Goal: Navigation & Orientation: Go to known website

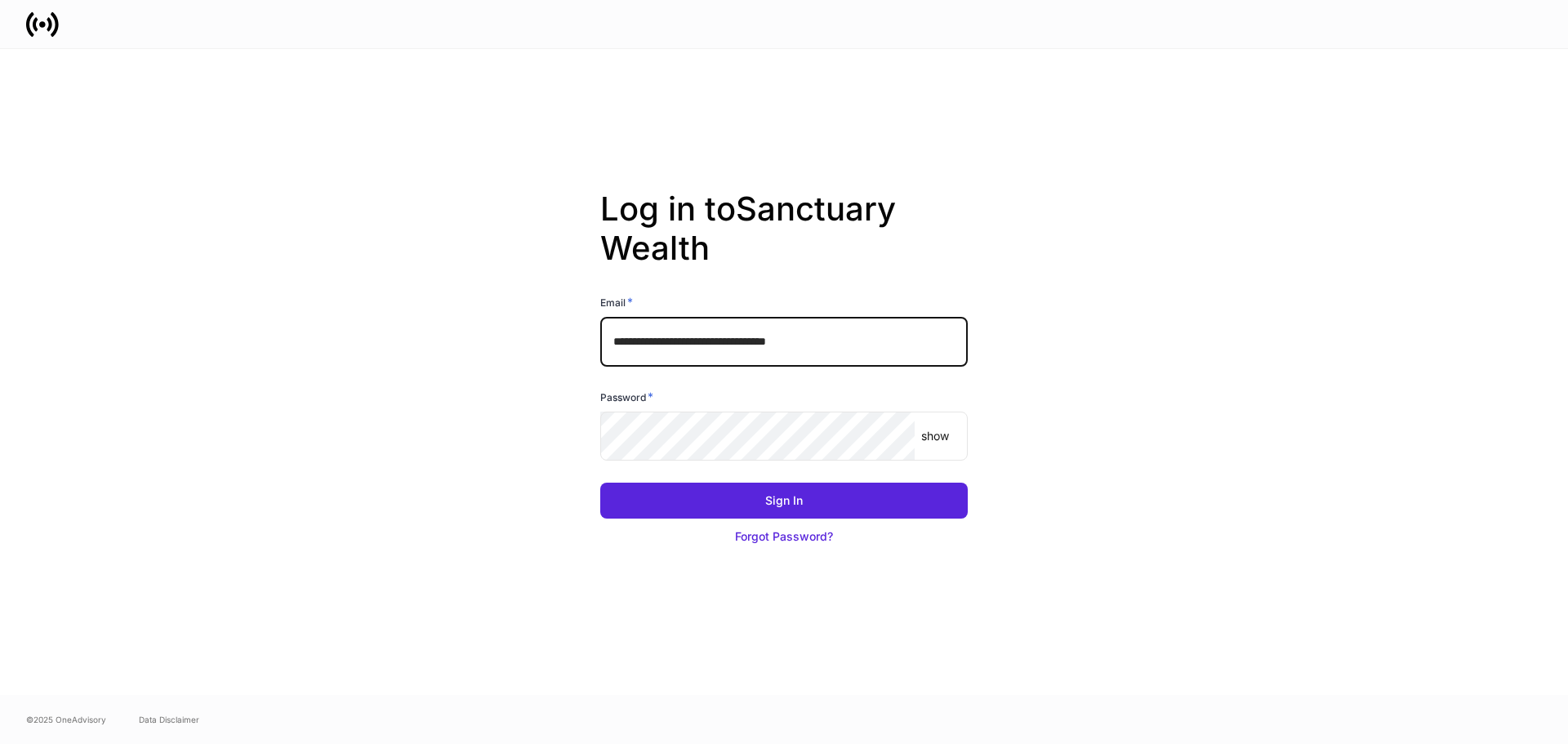
click at [862, 344] on input "**********" at bounding box center [784, 341] width 367 height 49
type input "**********"
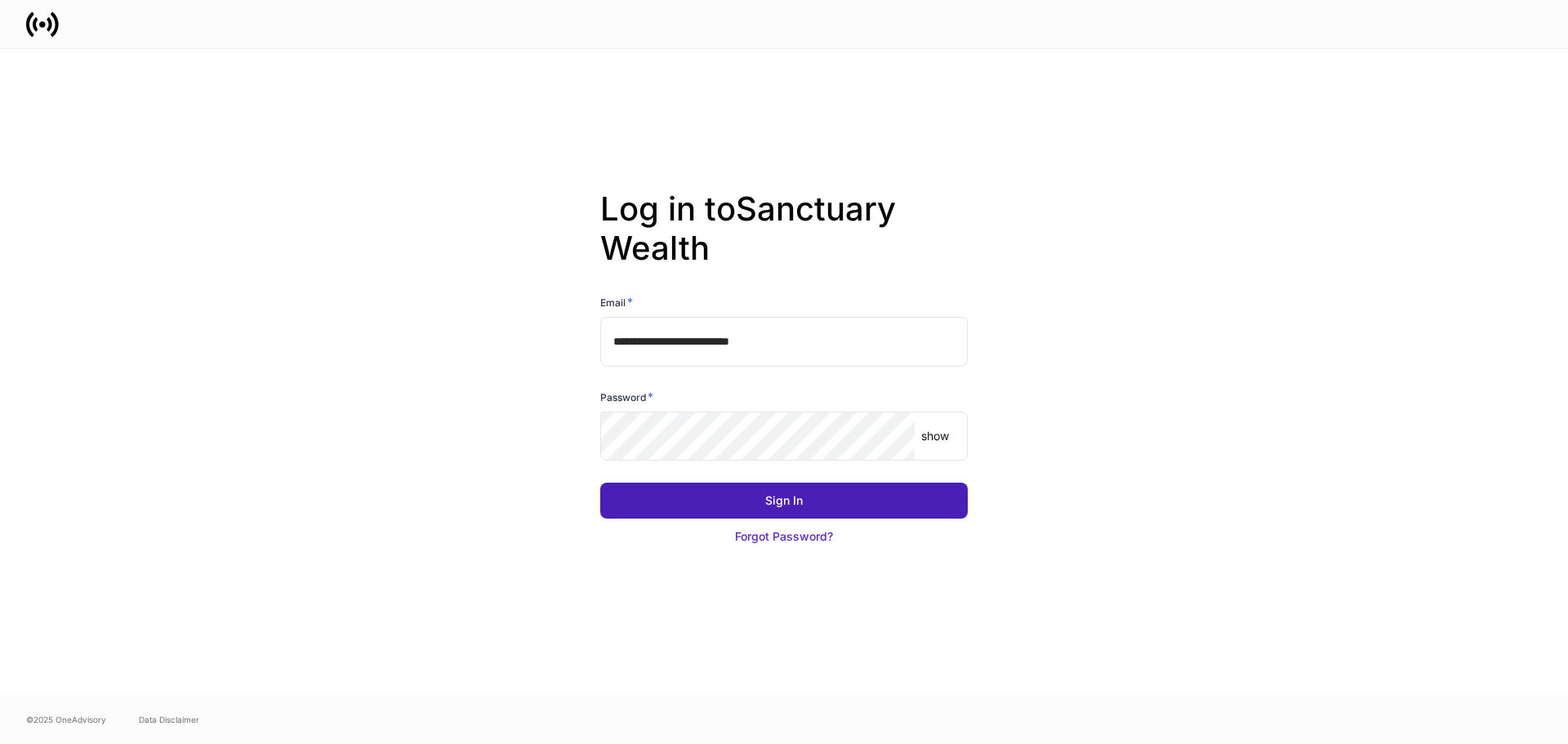
click at [797, 506] on div "Sign In" at bounding box center [784, 500] width 38 height 16
